Goal: Information Seeking & Learning: Learn about a topic

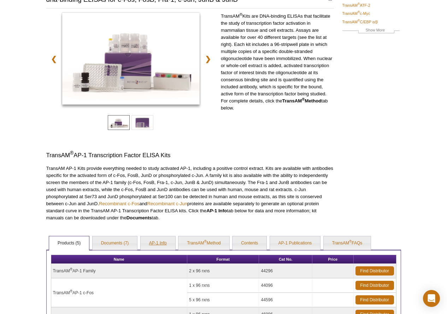
scroll to position [177, 0]
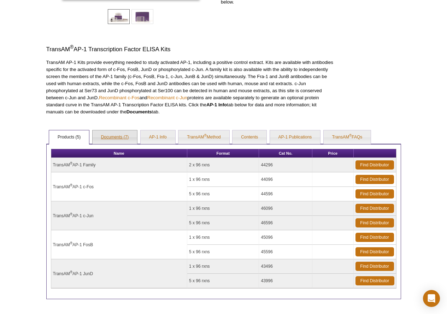
click at [114, 134] on link "Documents (7)" at bounding box center [115, 137] width 45 height 14
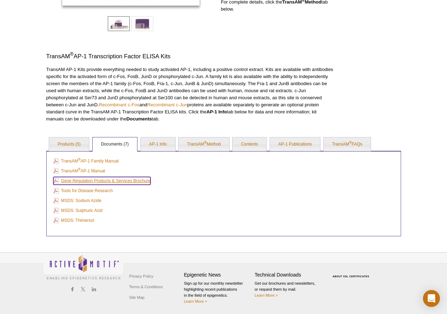
click at [100, 180] on link "Gene Regulation Products & Services Brochure" at bounding box center [101, 181] width 97 height 8
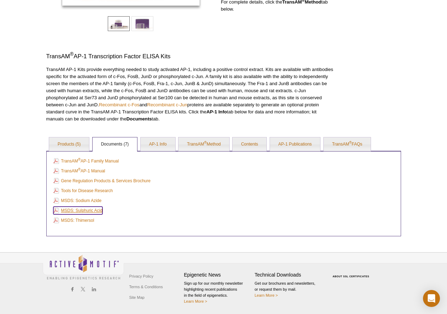
click at [95, 209] on link "MSDS: Sulphuric Acid" at bounding box center [77, 211] width 49 height 8
click at [163, 146] on link "AP-1 Info" at bounding box center [158, 144] width 35 height 14
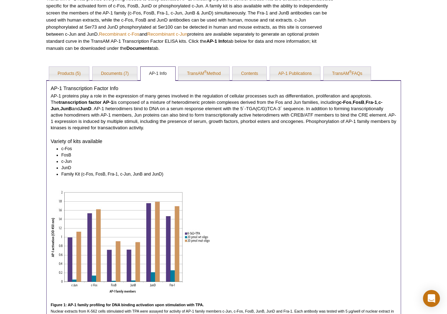
scroll to position [275, 0]
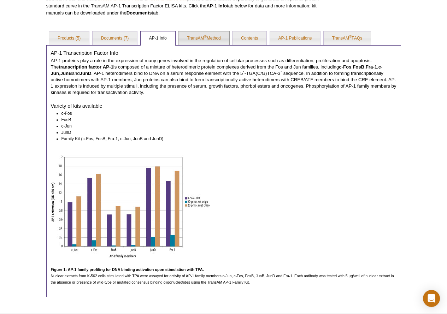
click at [208, 40] on link "TransAM ® Method" at bounding box center [203, 38] width 51 height 14
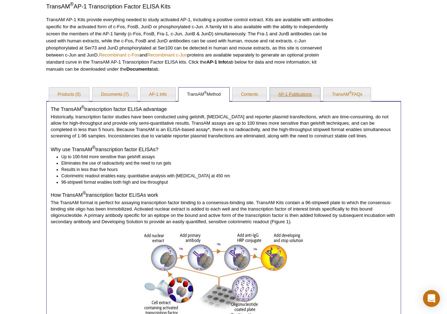
click at [310, 94] on link "AP-1 Publications" at bounding box center [295, 95] width 51 height 14
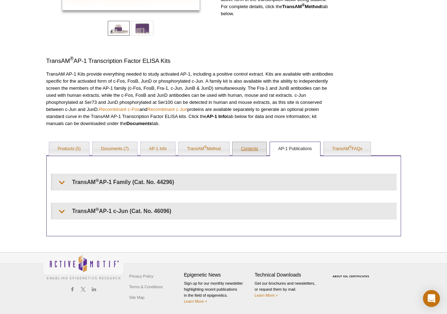
click at [247, 144] on link "Contents" at bounding box center [249, 149] width 34 height 14
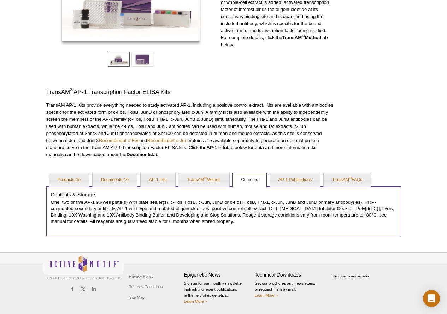
scroll to position [134, 0]
click at [350, 176] on link "TransAM ® FAQs" at bounding box center [347, 180] width 47 height 14
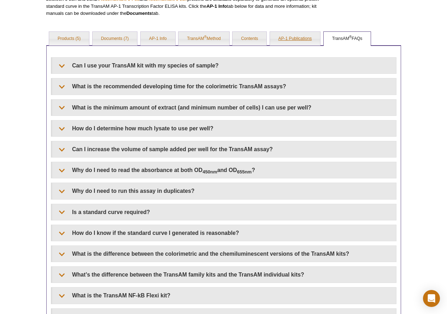
scroll to position [346, 0]
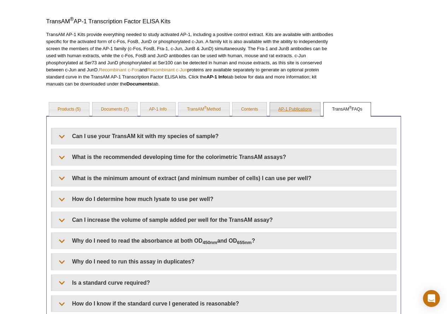
click at [299, 105] on link "AP-1 Publications" at bounding box center [295, 109] width 51 height 14
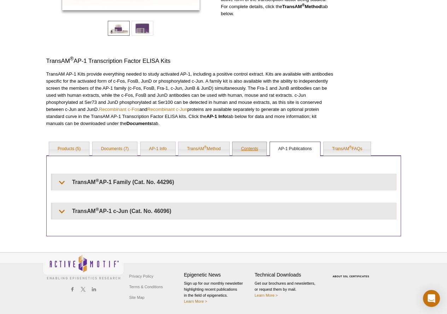
click at [241, 153] on link "Contents" at bounding box center [249, 149] width 34 height 14
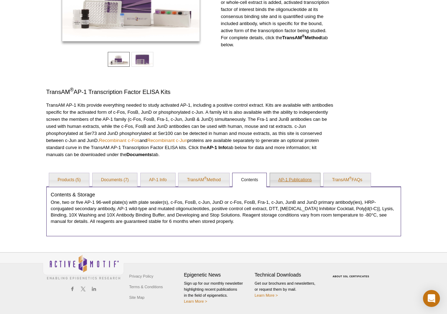
click at [272, 178] on link "AP-1 Publications" at bounding box center [295, 180] width 51 height 14
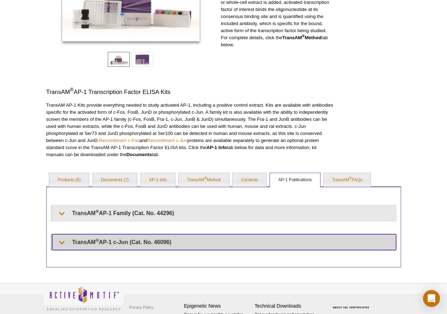
click at [115, 243] on summary "TransAM ® AP-1 c-Jun (Cat. No. 46096)" at bounding box center [224, 242] width 344 height 16
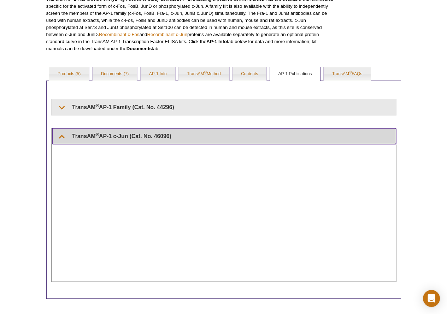
scroll to position [275, 0]
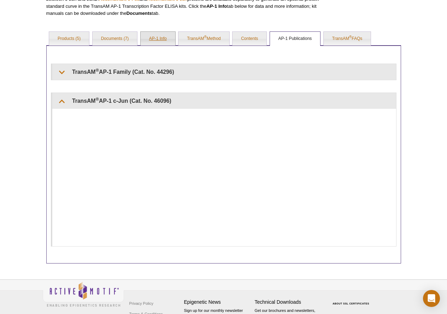
click at [168, 37] on link "AP-1 Info" at bounding box center [158, 39] width 35 height 14
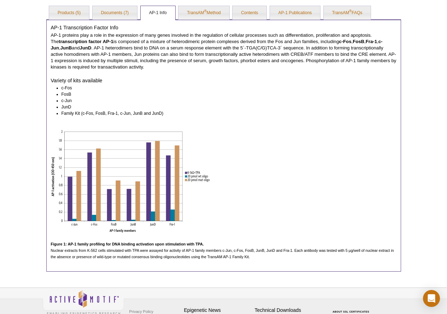
scroll to position [230, 0]
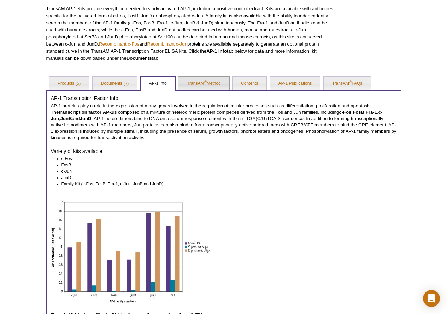
click at [199, 85] on link "TransAM ® Method" at bounding box center [203, 84] width 51 height 14
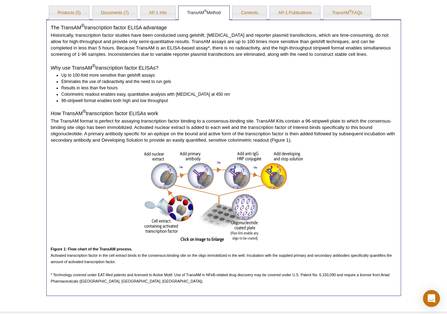
scroll to position [361, 0]
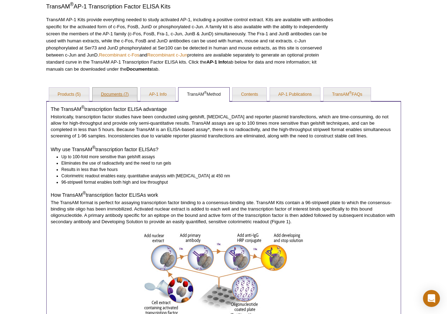
click at [106, 94] on link "Documents (7)" at bounding box center [115, 95] width 45 height 14
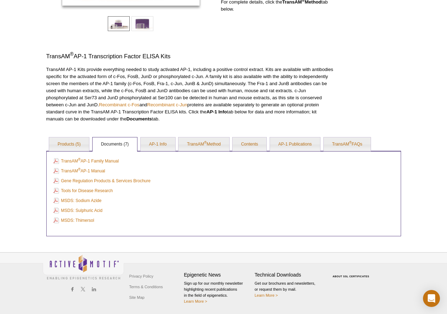
scroll to position [170, 0]
click at [82, 144] on link "Products (5)" at bounding box center [69, 144] width 40 height 14
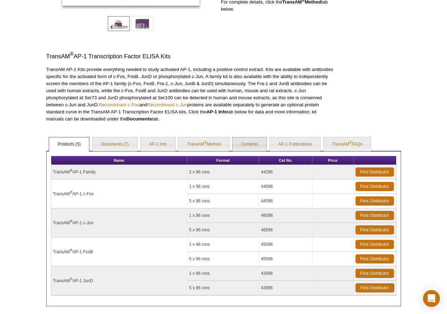
click at [252, 140] on link "Contents" at bounding box center [249, 144] width 34 height 14
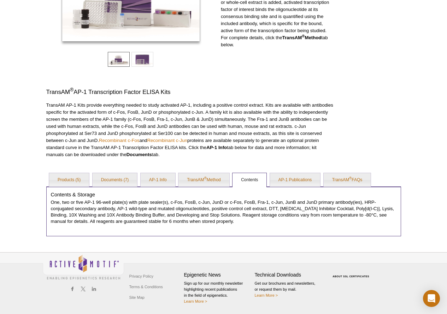
scroll to position [134, 0]
click at [187, 180] on link "TransAM ® Method" at bounding box center [203, 180] width 51 height 14
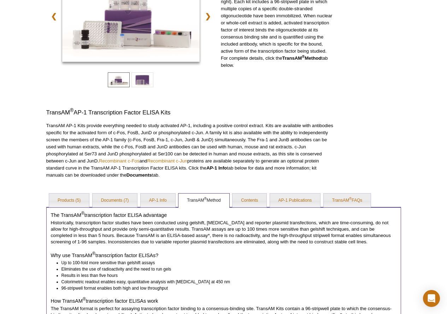
scroll to position [0, 0]
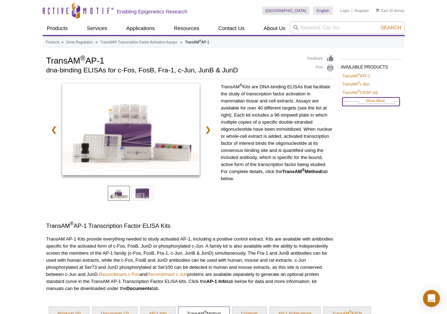
click at [373, 101] on link "Show More" at bounding box center [370, 101] width 57 height 8
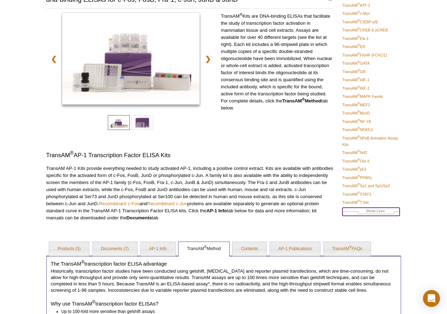
scroll to position [106, 0]
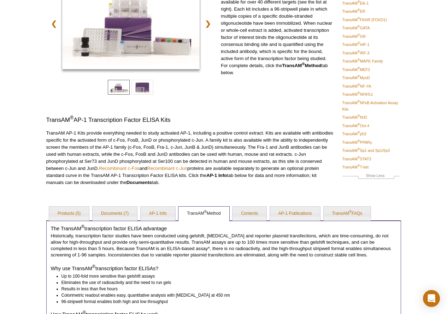
click at [70, 225] on h4 "The TransAM ® transcription factor ELISA advantage" at bounding box center [223, 228] width 345 height 6
click at [76, 213] on link "Products (5)" at bounding box center [69, 214] width 40 height 14
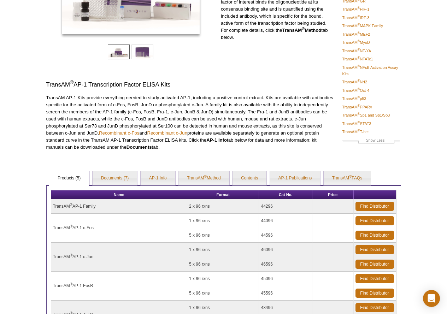
scroll to position [245, 0]
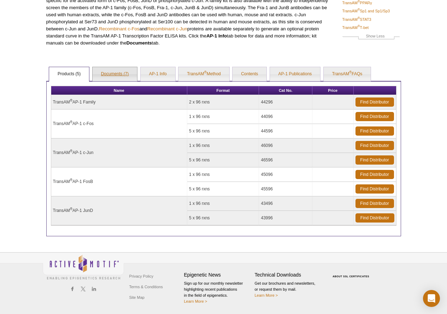
click at [118, 69] on link "Documents (7)" at bounding box center [115, 74] width 45 height 14
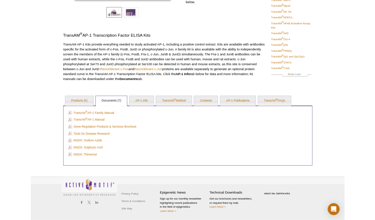
scroll to position [176, 0]
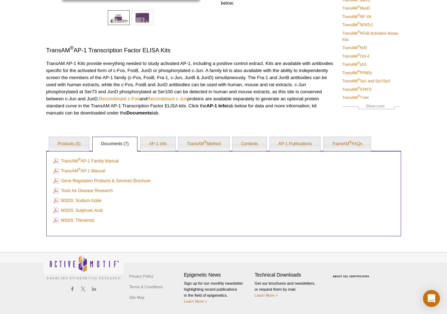
click at [151, 222] on td "MSDS: Thimersol" at bounding box center [224, 220] width 344 height 9
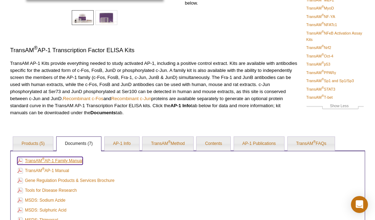
click at [75, 163] on link "TransAM ® AP-1 Family Manual" at bounding box center [50, 161] width 66 height 8
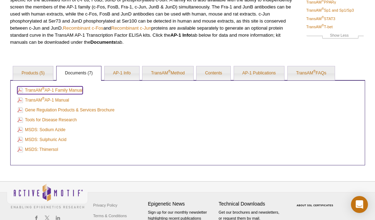
scroll to position [269, 0]
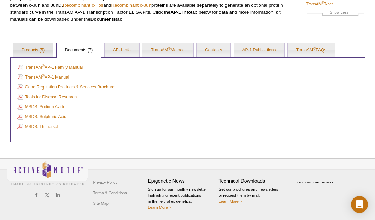
click at [46, 54] on link "Products (5)" at bounding box center [33, 50] width 40 height 14
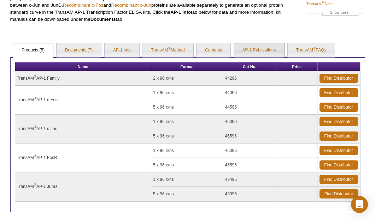
click at [256, 53] on link "AP-1 Publications" at bounding box center [259, 50] width 51 height 14
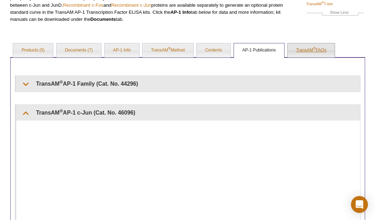
click at [323, 52] on link "TransAM ® FAQs" at bounding box center [311, 50] width 47 height 14
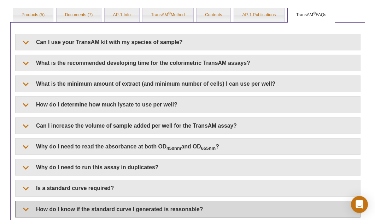
scroll to position [340, 0]
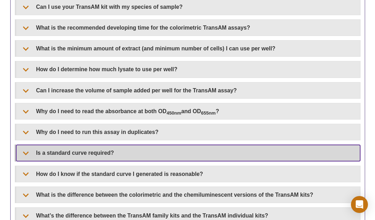
click at [106, 154] on summary "Is a standard curve required?" at bounding box center [188, 153] width 344 height 16
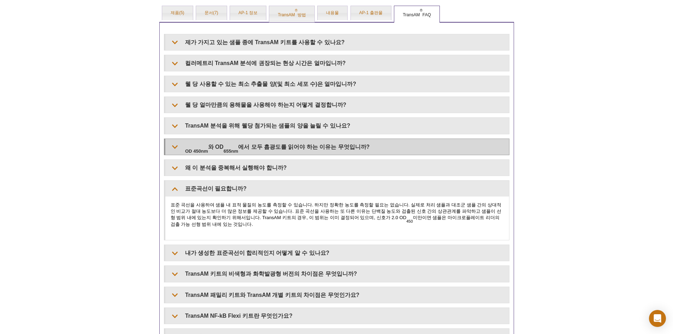
scroll to position [323, 0]
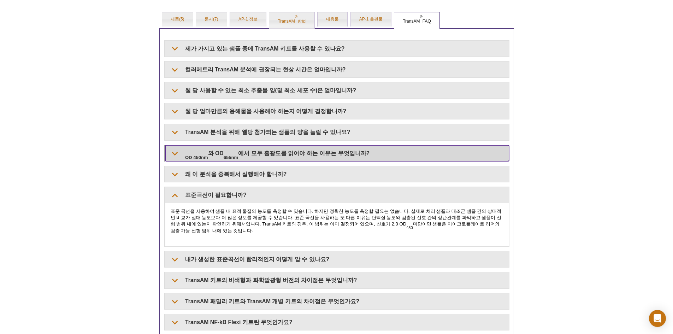
click at [353, 145] on summary "OD 450nm 와 OD 655nm 에서 모두 흡광도를 읽어야 하는 이유는 무엇입니까 ?" at bounding box center [337, 153] width 344 height 16
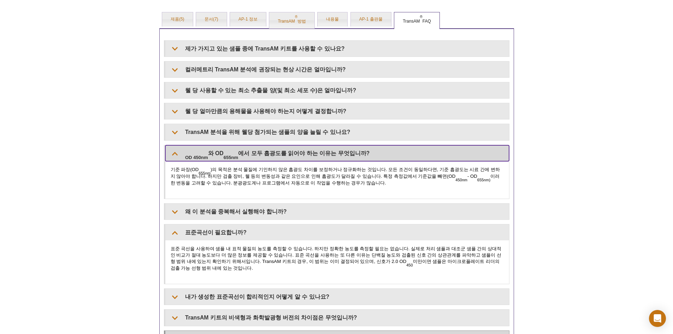
scroll to position [429, 0]
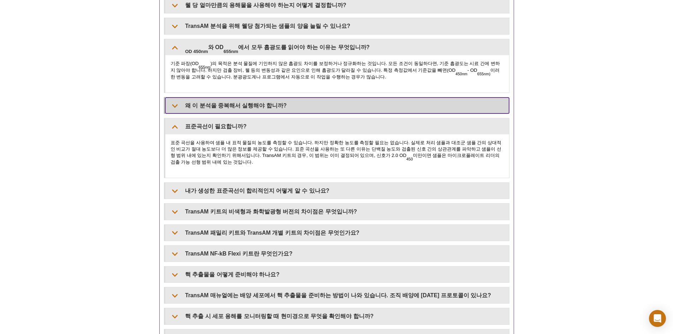
click at [326, 107] on summary "왜 이 분석을 중복해서 실행해야 합니까?" at bounding box center [337, 105] width 344 height 16
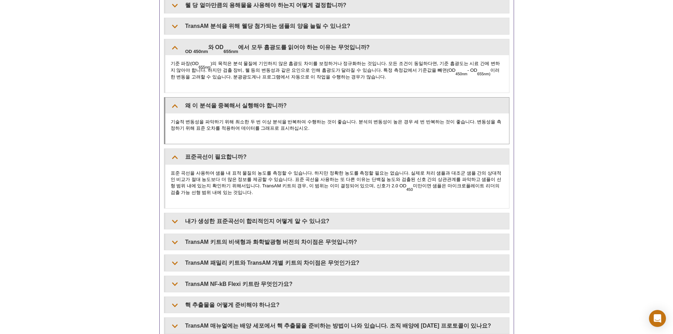
click at [332, 113] on div "기술적 변동성을 파악하기 위해 최소한 두 번 이상 분석을 반복하여 수행하는 것이 좋습니다. 분석의 변동성이 높은 경우 세 번 반복하는 것이 좋…" at bounding box center [337, 128] width 344 height 30
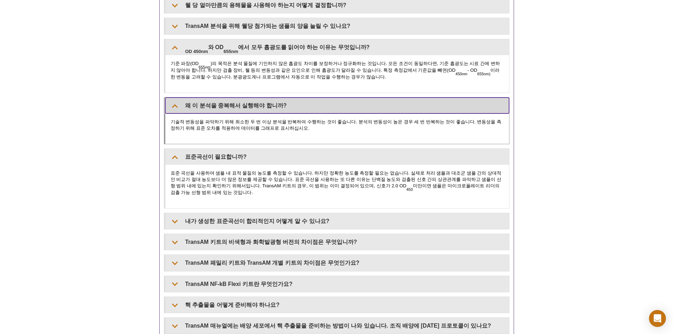
click at [345, 97] on summary "왜 이 분석을 중복해서 실행해야 합니까?" at bounding box center [337, 105] width 344 height 16
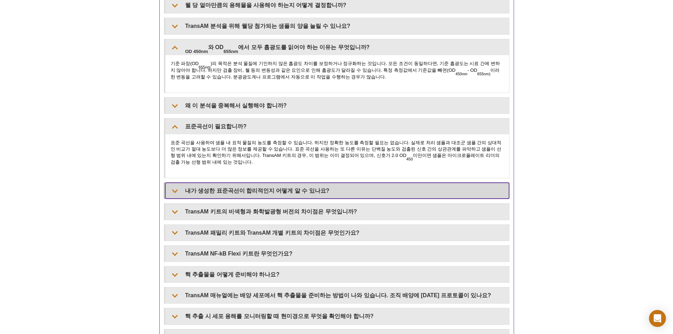
click at [275, 188] on font "내가 생성한 표준곡선이 합리적인지 어떻게 알 수 있나요?" at bounding box center [257, 191] width 144 height 6
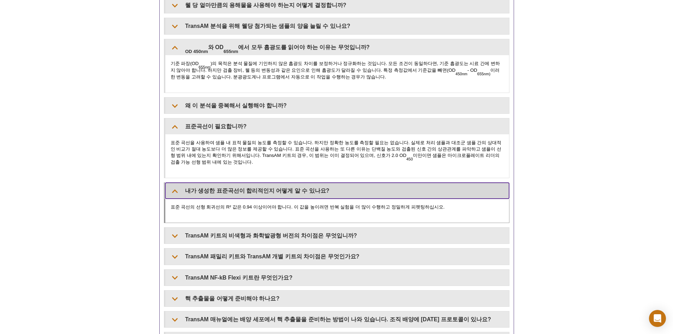
click at [275, 188] on font "내가 생성한 표준곡선이 합리적인지 어떻게 알 수 있나요?" at bounding box center [257, 191] width 144 height 6
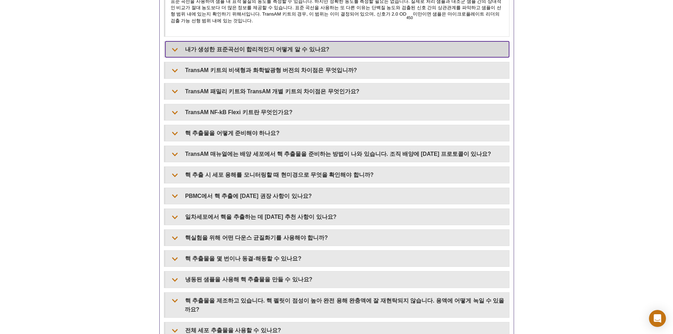
scroll to position [676, 0]
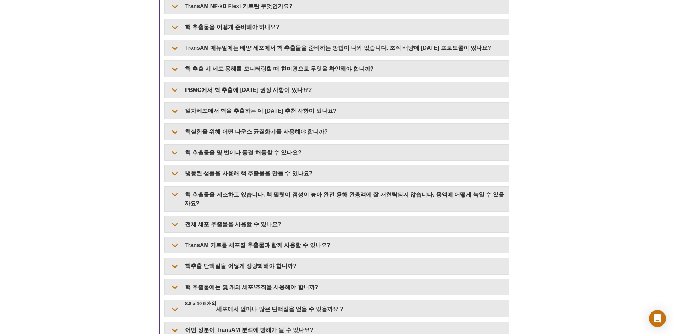
click at [321, 197] on div "제가 가지고 있는 샘플 종에 TransAM 키트를 사용할 수 있나요? 모든 TransAM 키트는 인체 샘플에 사용할 수 있습니다. 일부 키트는…" at bounding box center [336, 12] width 345 height 651
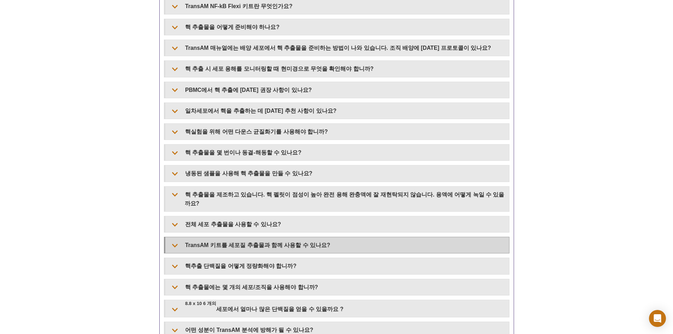
scroll to position [747, 0]
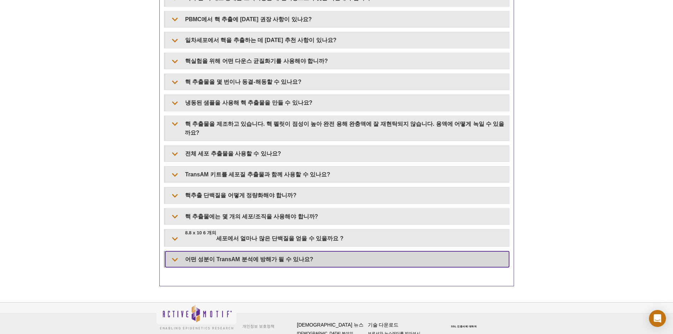
click at [281, 256] on font "어떤 성분이 TransAM 분석에 방해가 될 수 있나요?" at bounding box center [249, 259] width 128 height 6
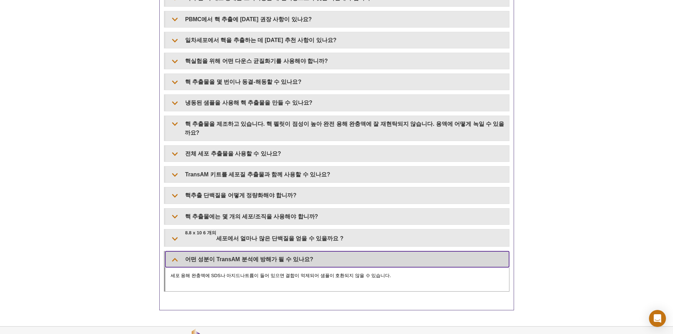
click at [281, 256] on font "어떤 성분이 TransAM 분석에 방해가 될 수 있나요?" at bounding box center [249, 259] width 128 height 6
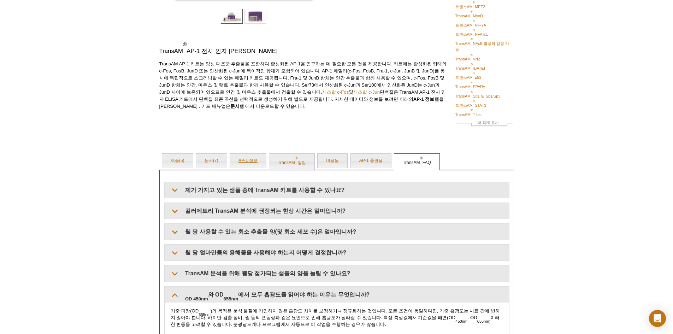
scroll to position [147, 0]
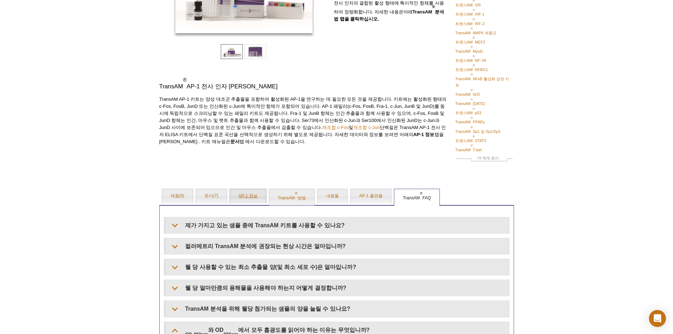
click at [254, 193] on font "AP-1 정보" at bounding box center [247, 195] width 19 height 5
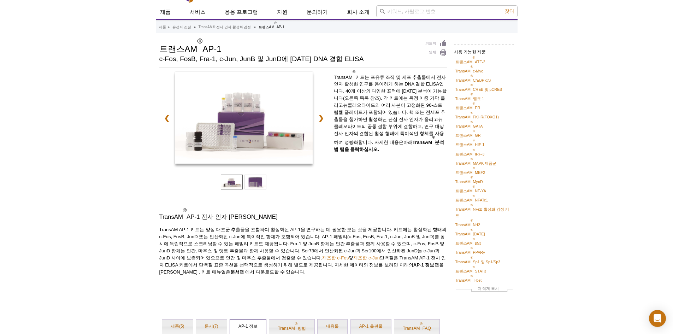
scroll to position [0, 0]
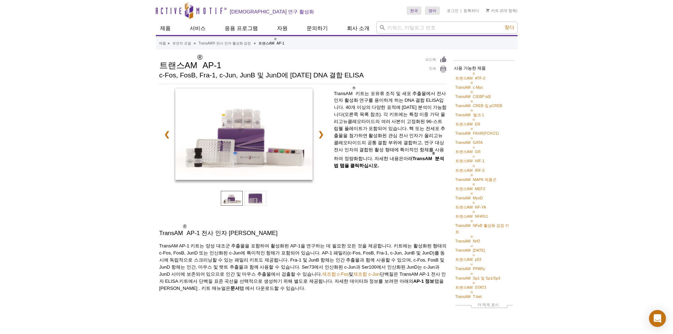
click at [413, 282] on font "AP-1 정보" at bounding box center [423, 280] width 21 height 5
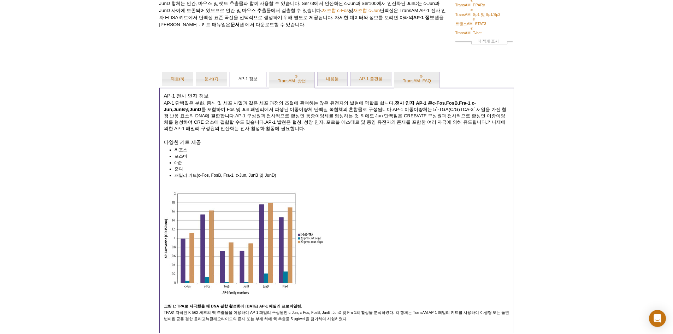
scroll to position [228, 0]
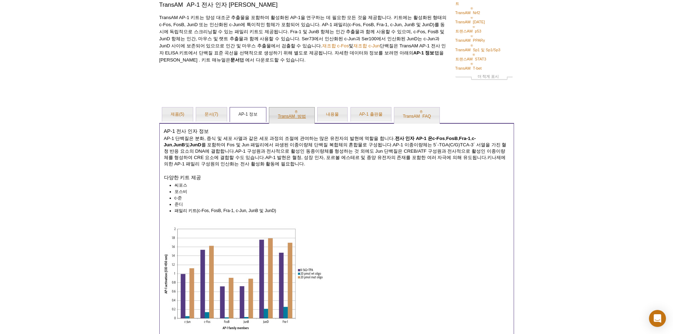
click at [300, 114] on font "방법" at bounding box center [301, 116] width 8 height 5
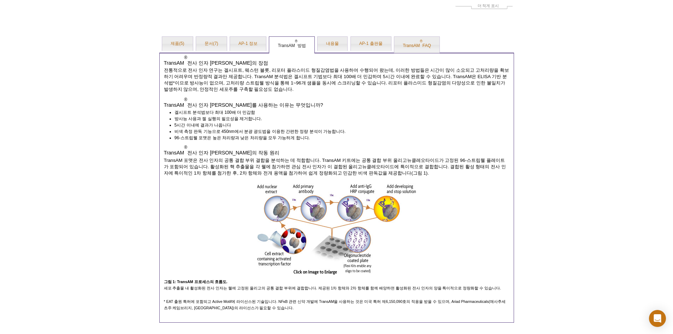
scroll to position [359, 0]
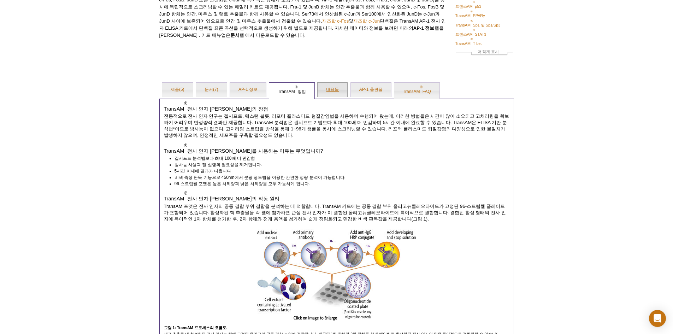
click at [325, 83] on link "내용물" at bounding box center [333, 90] width 30 height 14
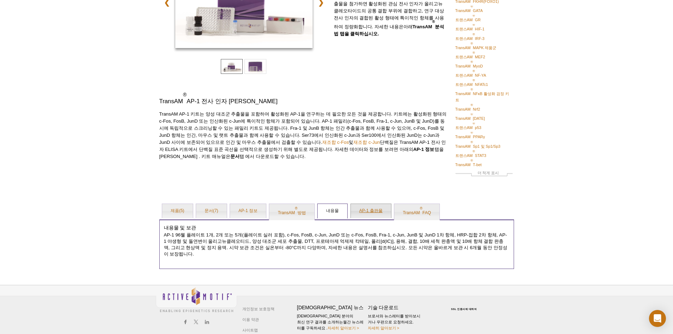
click at [365, 208] on font "AP-1 출판물" at bounding box center [370, 210] width 23 height 5
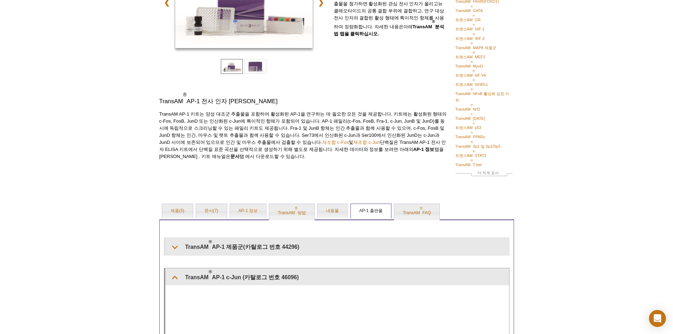
scroll to position [202, 0]
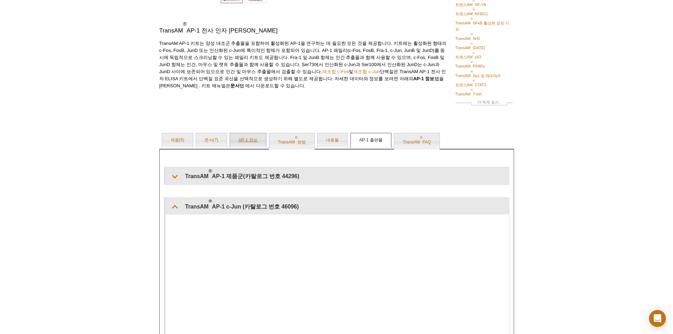
click at [241, 138] on link "AP-1 정보" at bounding box center [248, 140] width 36 height 14
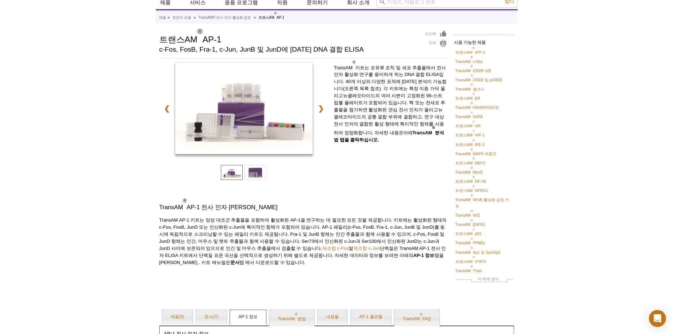
scroll to position [0, 0]
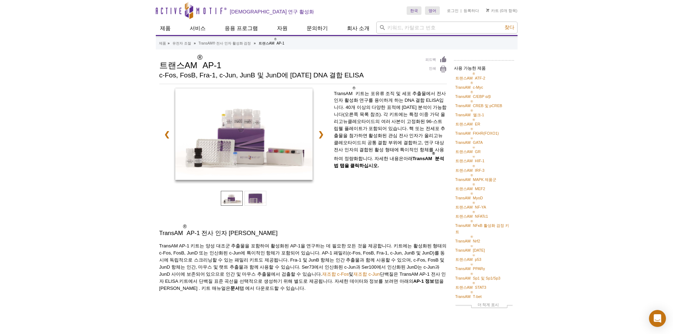
click at [236, 47] on div "제품 » 유전자 조절 » TransAM® 전사 인자 활성화 검정 » 트랜스AM ® AP-1" at bounding box center [337, 43] width 362 height 13
click at [241, 43] on font "TransAM® 전사 인자 활성화 검정" at bounding box center [225, 43] width 53 height 4
click at [243, 42] on font "TransAM® 전사 인자 활성화 검정" at bounding box center [225, 43] width 53 height 4
click at [259, 42] on font "트랜스AM" at bounding box center [267, 43] width 16 height 4
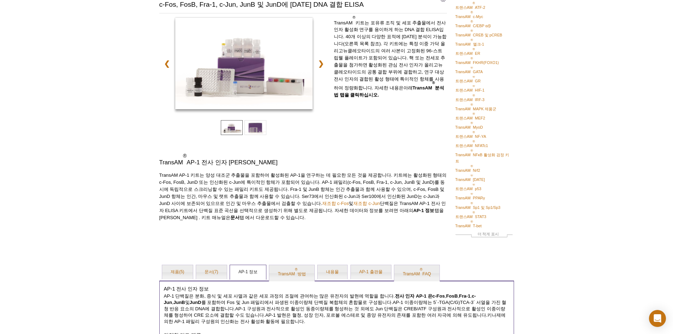
scroll to position [106, 0]
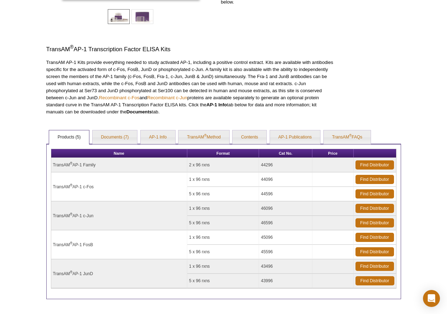
scroll to position [239, 0]
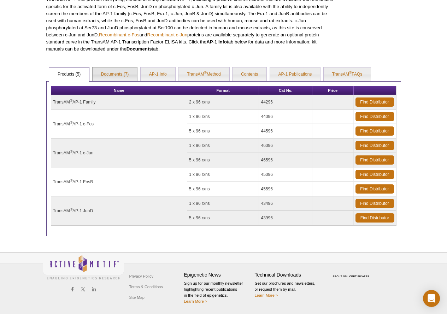
click at [128, 78] on link "Documents (7)" at bounding box center [115, 74] width 45 height 14
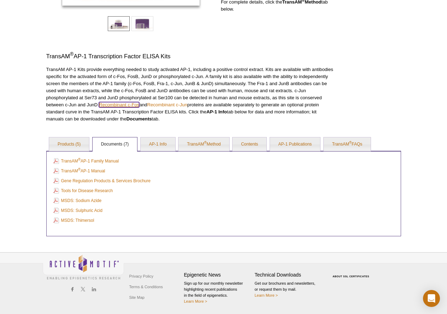
click at [130, 103] on link "Recombinant c-Fos" at bounding box center [119, 104] width 40 height 5
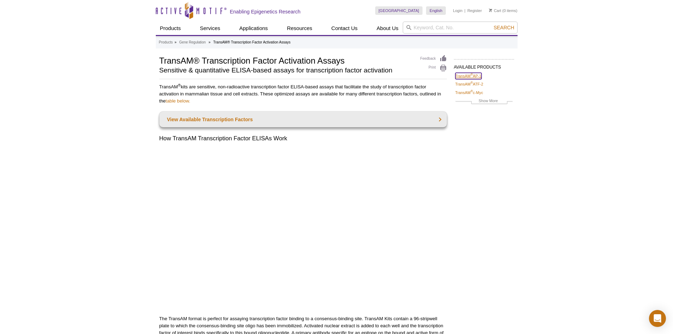
click at [480, 76] on link "TransAM ® AP-1" at bounding box center [468, 76] width 26 height 6
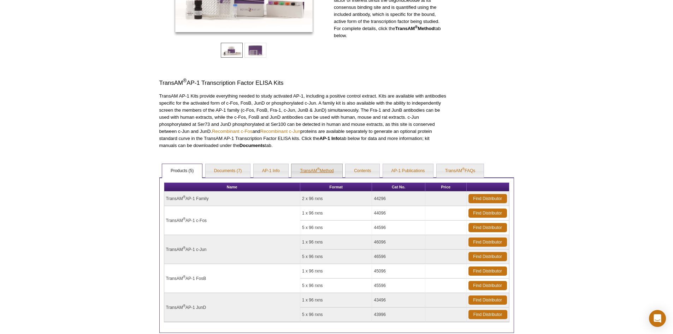
scroll to position [220, 0]
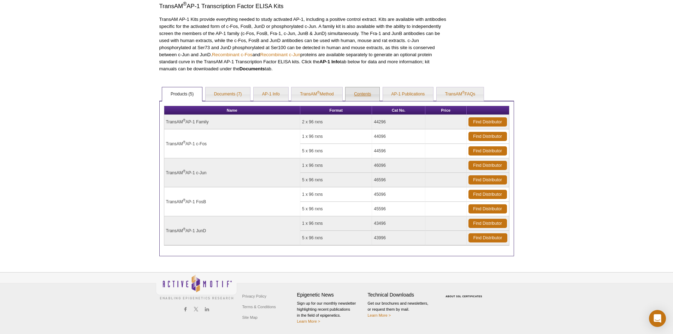
click at [366, 88] on link "Contents" at bounding box center [362, 94] width 34 height 14
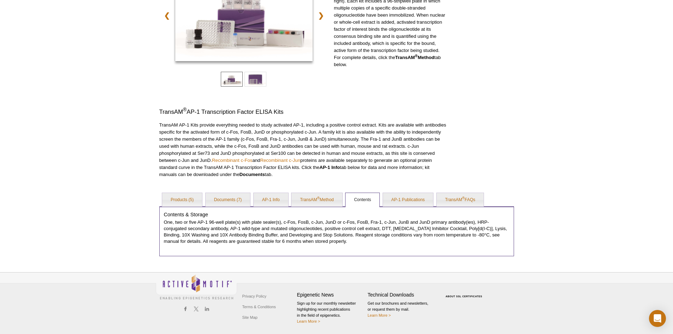
scroll to position [114, 0]
click at [467, 196] on link "TransAM ® FAQs" at bounding box center [460, 200] width 47 height 14
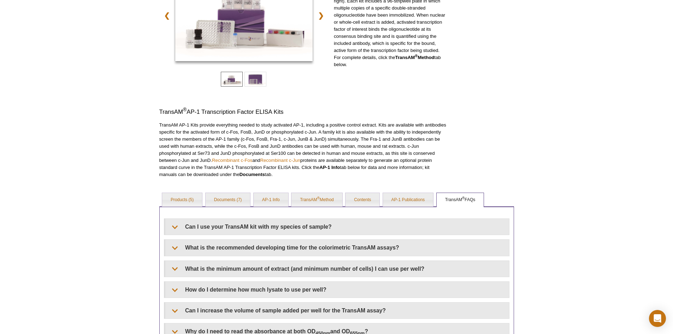
scroll to position [255, 0]
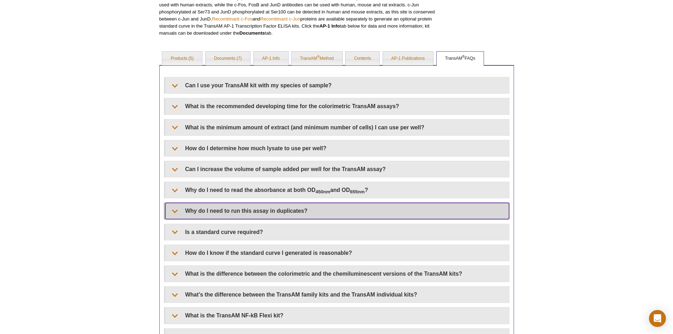
click at [240, 214] on summary "Why do I need to run this assay in duplicates?" at bounding box center [337, 211] width 344 height 16
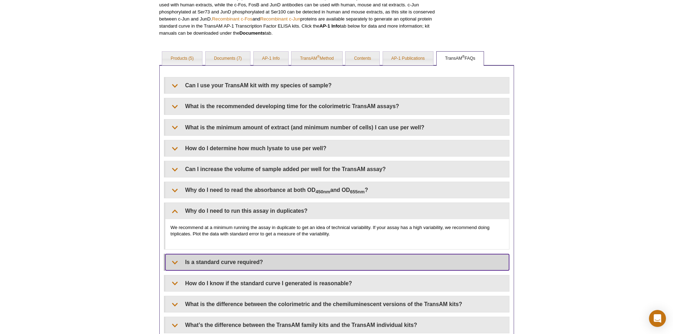
click at [218, 257] on summary "Is a standard curve required?" at bounding box center [337, 262] width 344 height 16
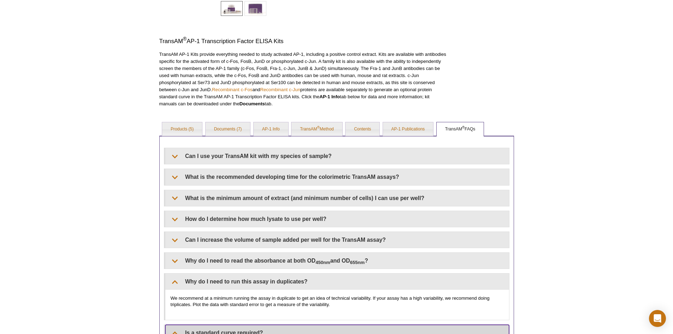
scroll to position [149, 0]
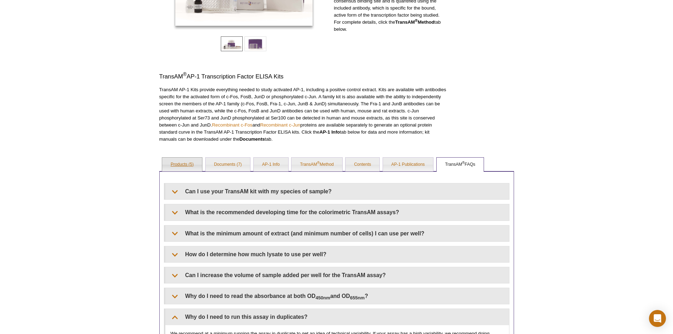
click at [184, 165] on link "Products (5)" at bounding box center [182, 165] width 40 height 14
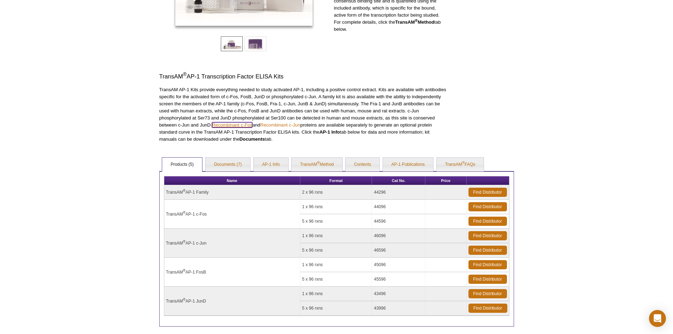
click at [244, 124] on link "Recombinant c-Fos" at bounding box center [232, 124] width 40 height 5
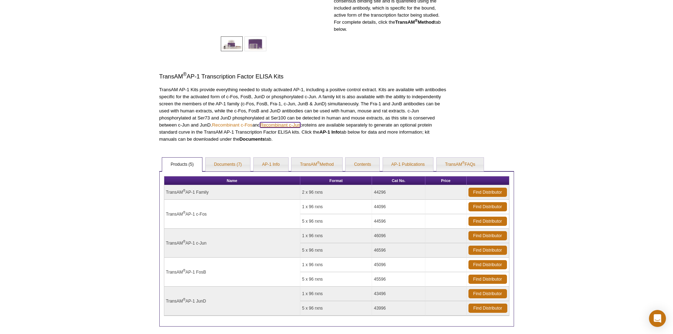
click at [286, 123] on link "Recombinant c-Jun" at bounding box center [280, 124] width 40 height 5
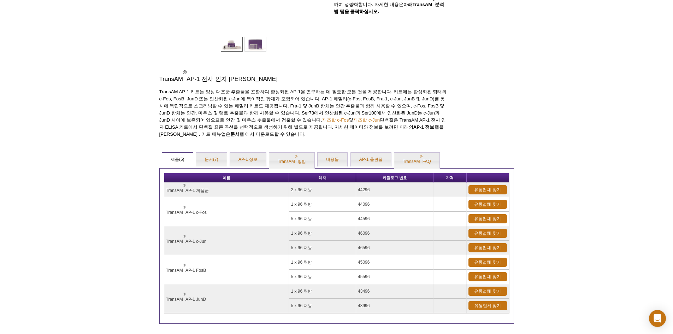
scroll to position [149, 0]
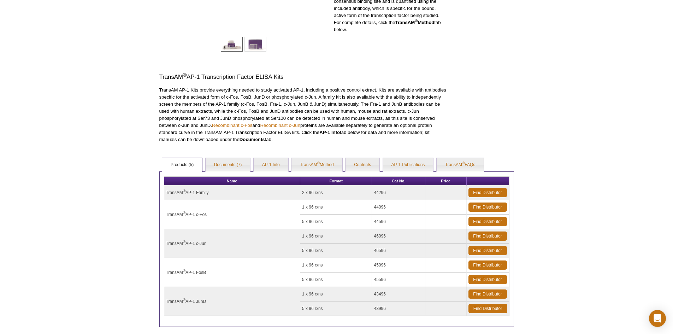
click at [533, 116] on div "Active Motif Logo Enabling Epigenetics Research 0 Search Skip to content Active…" at bounding box center [336, 127] width 673 height 553
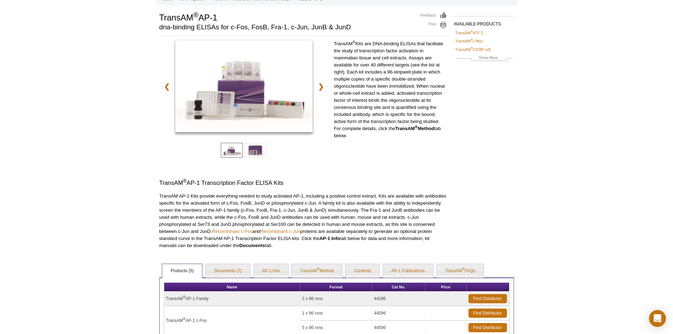
scroll to position [0, 0]
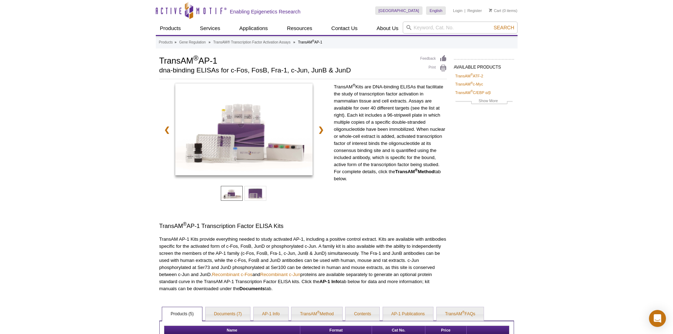
click at [98, 70] on div "Active Motif Logo Enabling Epigenetics Research 0 Search Skip to content Active…" at bounding box center [336, 276] width 673 height 553
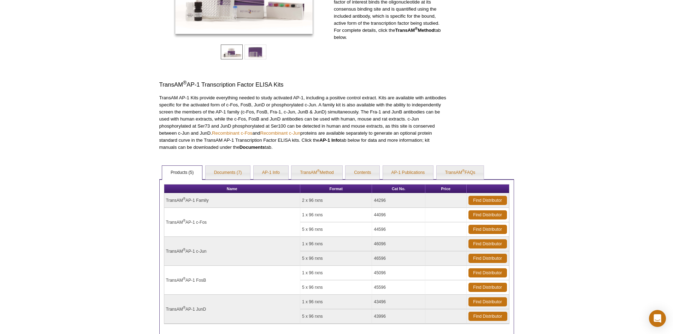
scroll to position [220, 0]
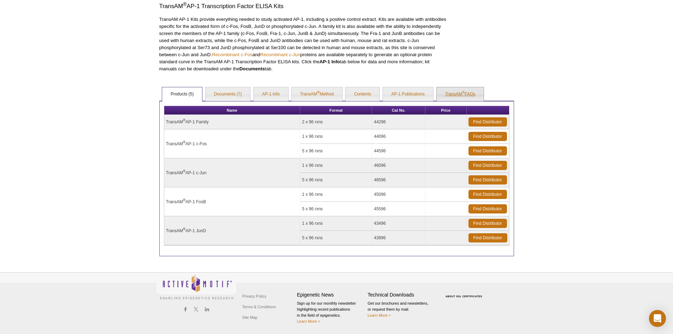
click at [454, 95] on link "TransAM ® FAQs" at bounding box center [460, 94] width 47 height 14
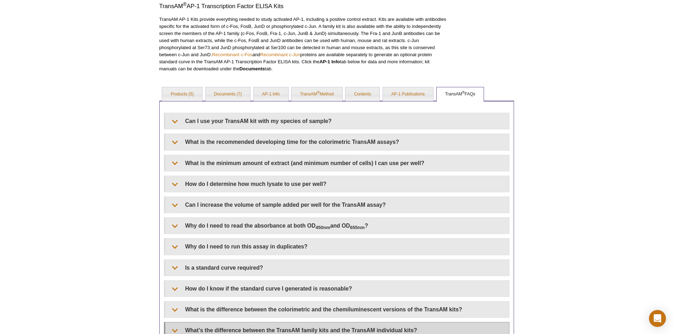
scroll to position [326, 0]
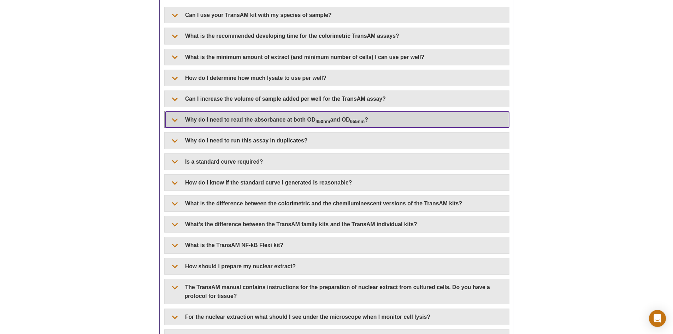
click at [308, 124] on summary "Why do I need to read the absorbance at both OD 450nm and OD 655nm ?" at bounding box center [337, 120] width 344 height 16
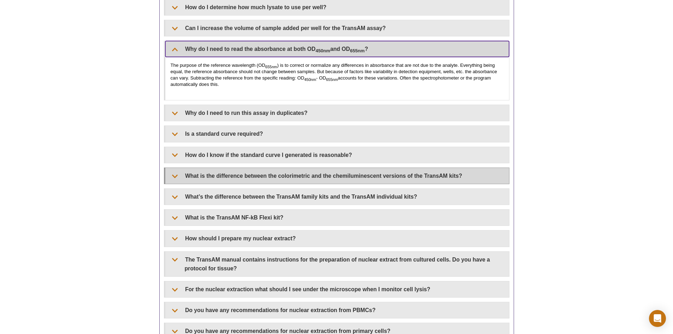
scroll to position [432, 0]
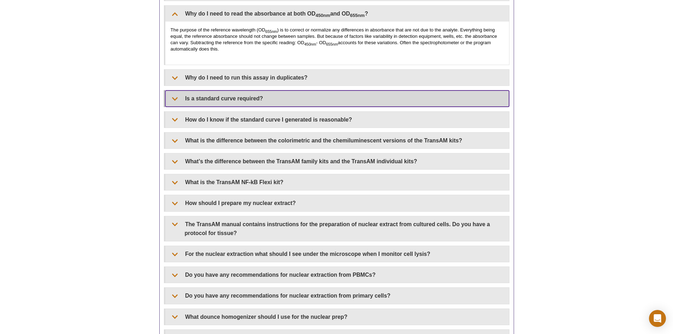
click at [294, 97] on summary "Is a standard curve required?" at bounding box center [337, 98] width 344 height 16
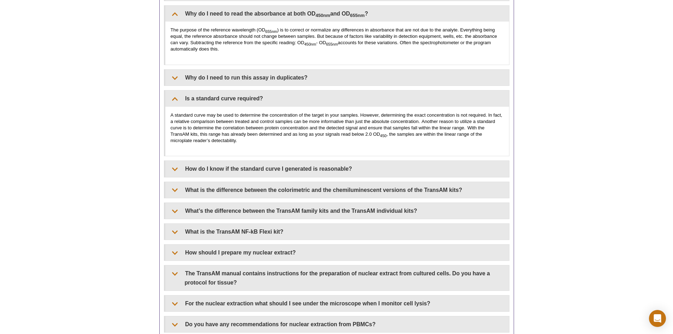
drag, startPoint x: 588, startPoint y: 99, endPoint x: 566, endPoint y: 67, distance: 39.6
click at [577, 62] on div "Active Motif Logo Enabling Epigenetics Research 0 Search Skip to content Active…" at bounding box center [336, 118] width 673 height 1100
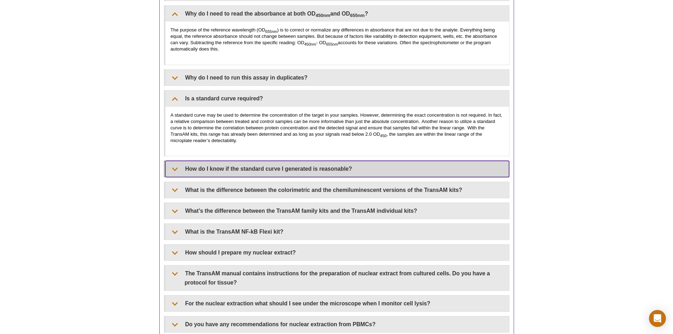
click at [328, 171] on summary "How do I know if the standard curve I generated is reasonable?" at bounding box center [337, 169] width 344 height 16
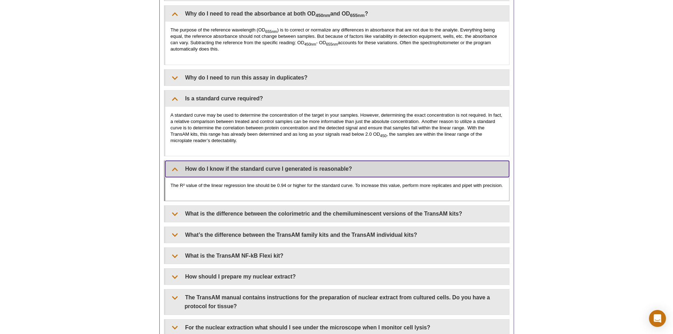
click at [328, 171] on summary "How do I know if the standard curve I generated is reasonable?" at bounding box center [337, 169] width 344 height 16
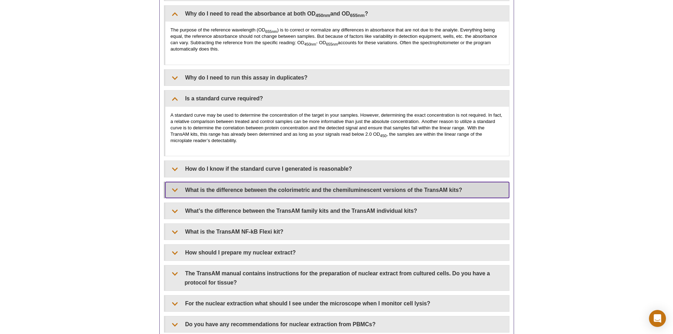
click at [307, 197] on summary "What is the difference between the colorimetric and the chemiluminescent versio…" at bounding box center [337, 190] width 344 height 16
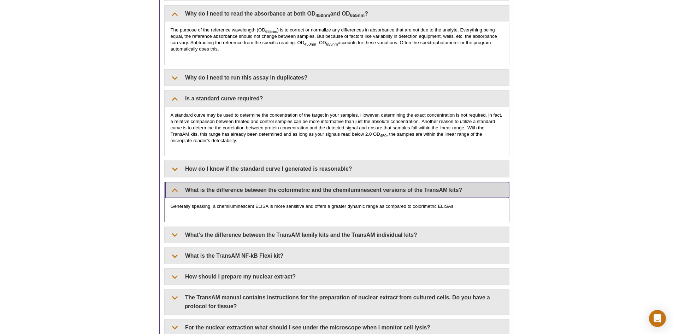
click at [307, 197] on summary "What is the difference between the colorimetric and the chemiluminescent versio…" at bounding box center [337, 190] width 344 height 16
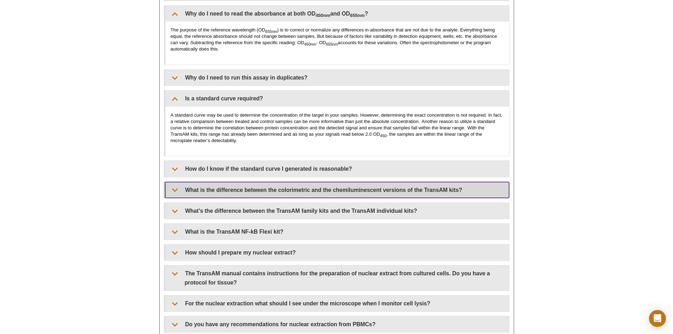
scroll to position [467, 0]
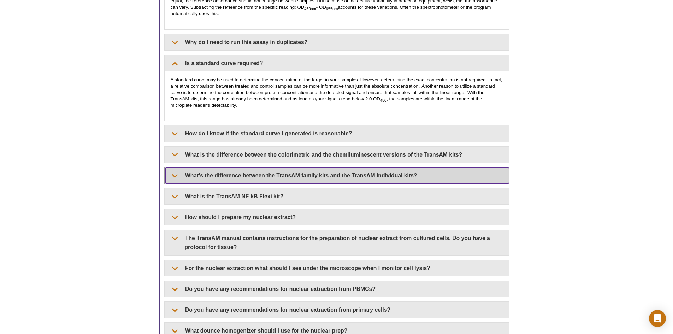
click at [298, 178] on summary "What’s the difference between the TransAM family kits and the TransAM individua…" at bounding box center [337, 175] width 344 height 16
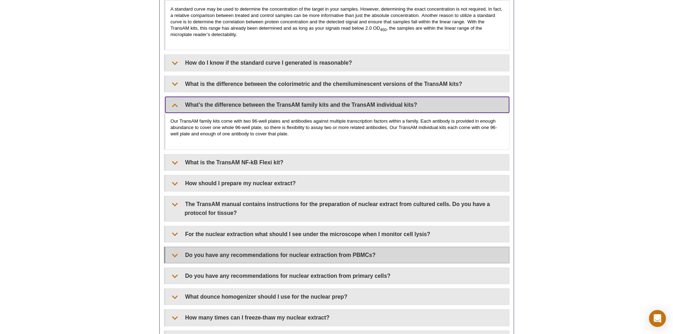
scroll to position [608, 0]
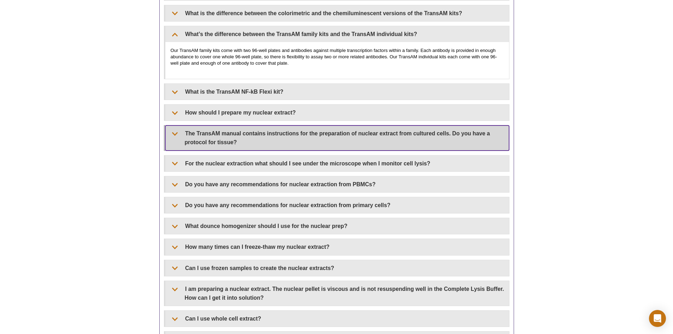
click at [315, 149] on summary "The TransAM manual contains instructions for the preparation of nuclear extract…" at bounding box center [337, 137] width 344 height 25
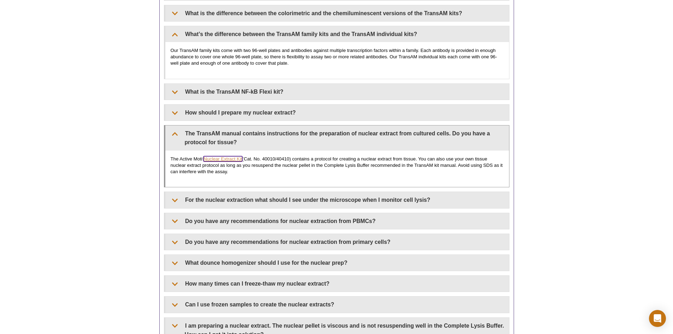
click at [220, 159] on link "Nuclear Extract Kit" at bounding box center [222, 158] width 38 height 5
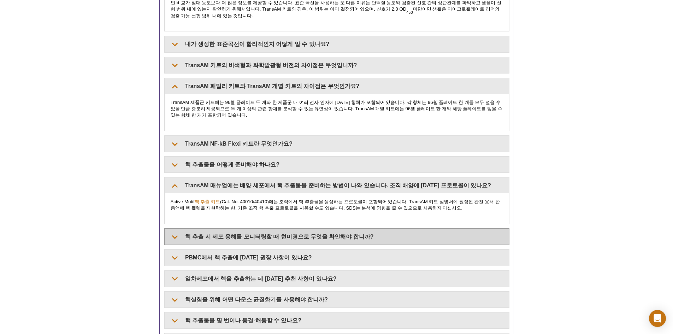
scroll to position [546, 0]
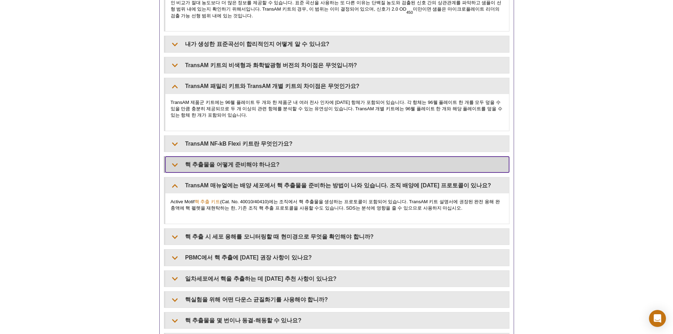
click at [231, 158] on summary "핵 추출물을 어떻게 준비해야 하나요?" at bounding box center [337, 164] width 344 height 16
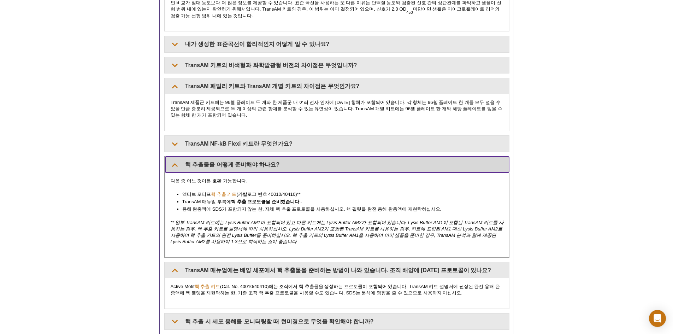
click at [231, 158] on summary "핵 추출물을 어떻게 준비해야 하나요?" at bounding box center [337, 164] width 344 height 16
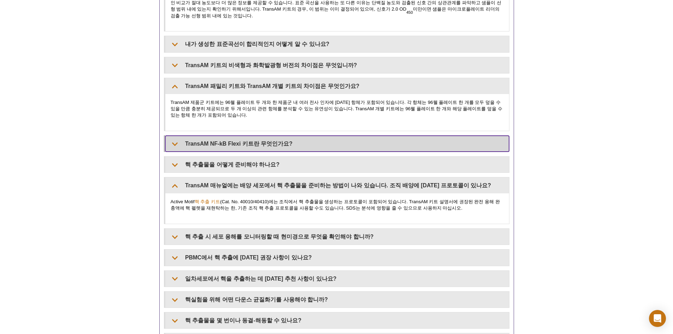
click at [241, 148] on summary "TransAM NF-kB Flexi 키트란 무엇인가요?" at bounding box center [337, 144] width 344 height 16
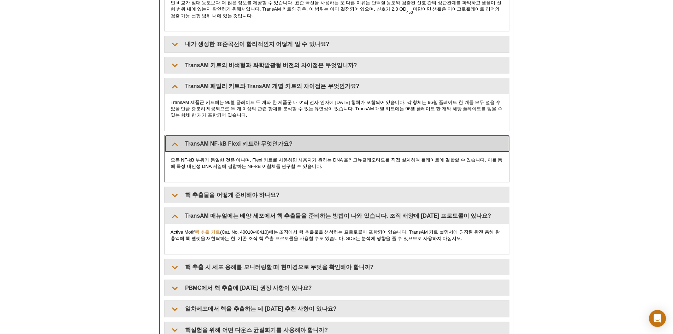
click at [241, 148] on summary "TransAM NF-kB Flexi 키트란 무엇인가요?" at bounding box center [337, 144] width 344 height 16
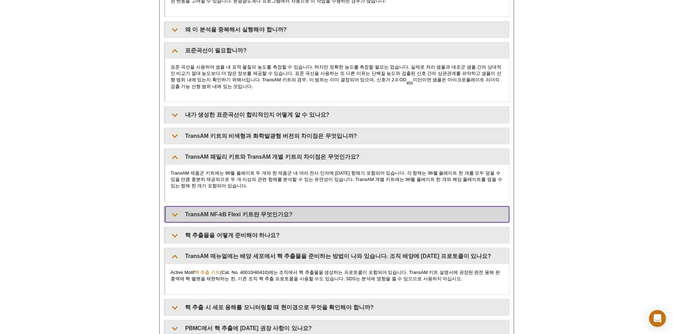
scroll to position [440, 0]
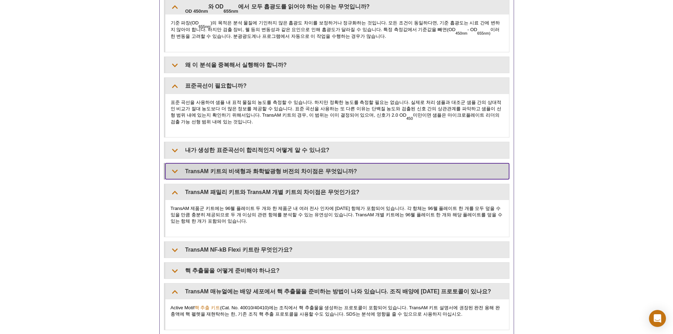
click at [228, 178] on summary "TransAM 키트의 비색형과 화학발광형 버전의 차이점은 무엇입니까?" at bounding box center [337, 171] width 344 height 16
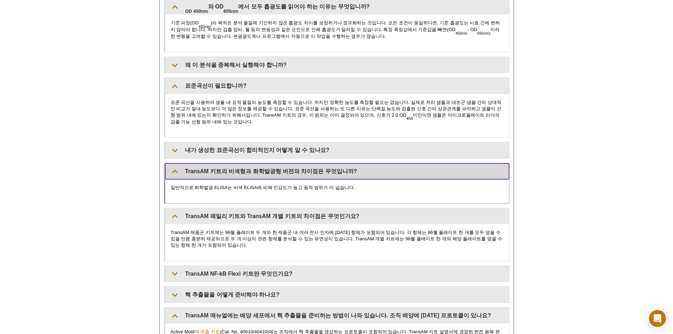
click at [256, 165] on summary "TransAM 키트의 비색형과 화학발광형 버전의 차이점은 무엇입니까?" at bounding box center [337, 171] width 344 height 16
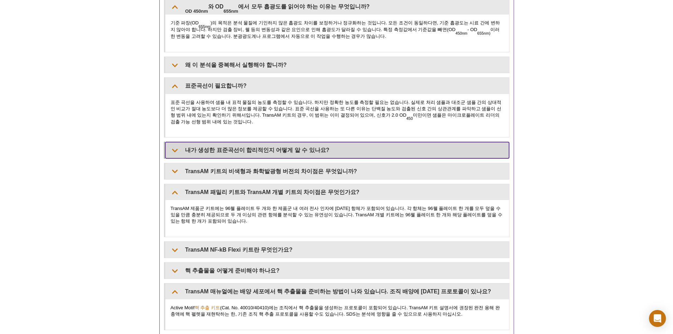
click at [264, 153] on font "내가 생성한 표준곡선이 합리적인지 어떻게 알 수 있나요?" at bounding box center [257, 150] width 144 height 6
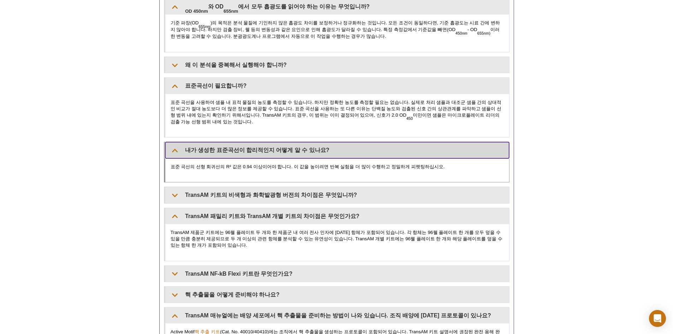
click at [264, 153] on font "내가 생성한 표준곡선이 합리적인지 어떻게 알 수 있나요?" at bounding box center [257, 150] width 144 height 6
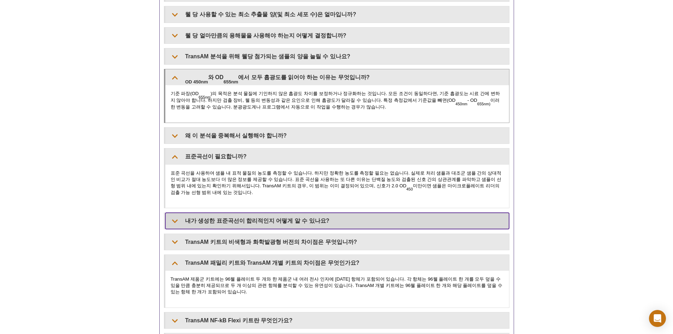
scroll to position [264, 0]
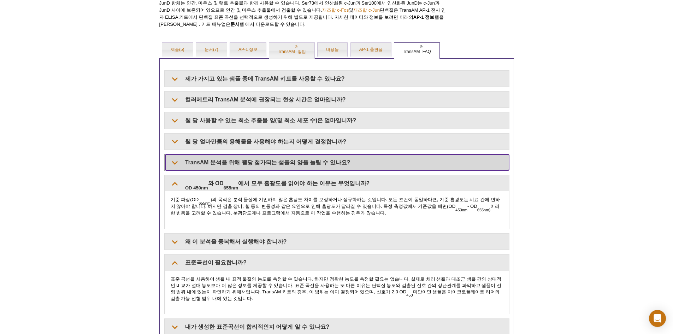
click at [232, 164] on font "TransAM 분석을 위해 웰당 첨가되는 샘플의 양을 늘릴 수 있나요?" at bounding box center [267, 162] width 165 height 6
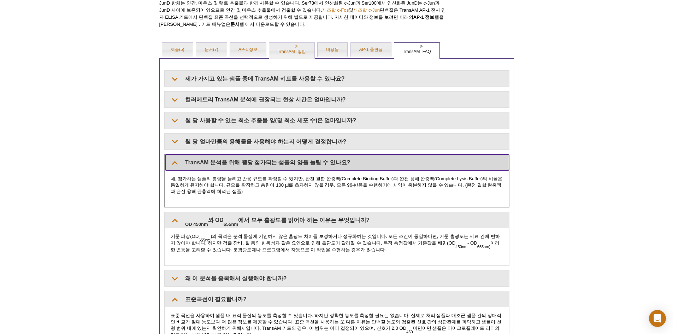
click at [229, 167] on summary "TransAM 분석을 위해 웰당 첨가되는 샘플의 양을 늘릴 수 있나요?" at bounding box center [337, 162] width 344 height 16
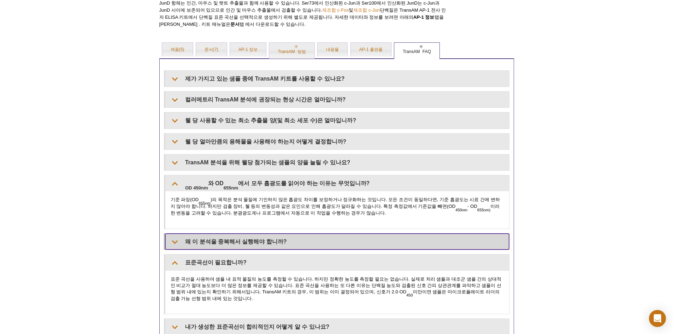
click at [185, 243] on font "왜 이 분석을 중복해서 실행해야 합니까?" at bounding box center [236, 241] width 102 height 6
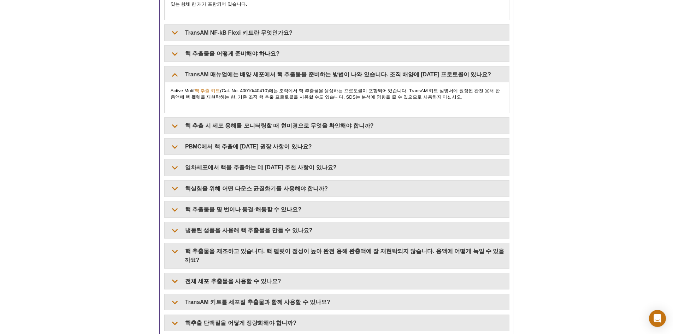
scroll to position [836, 0]
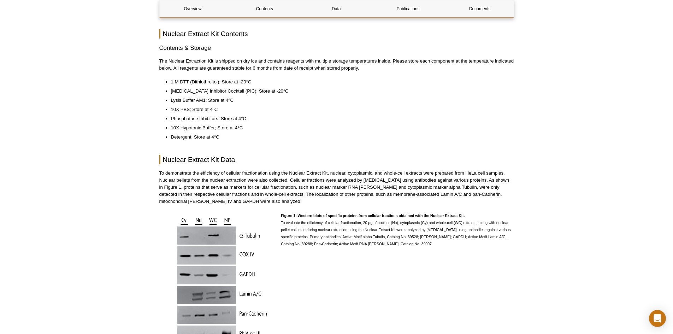
scroll to position [565, 0]
